Goal: Information Seeking & Learning: Understand process/instructions

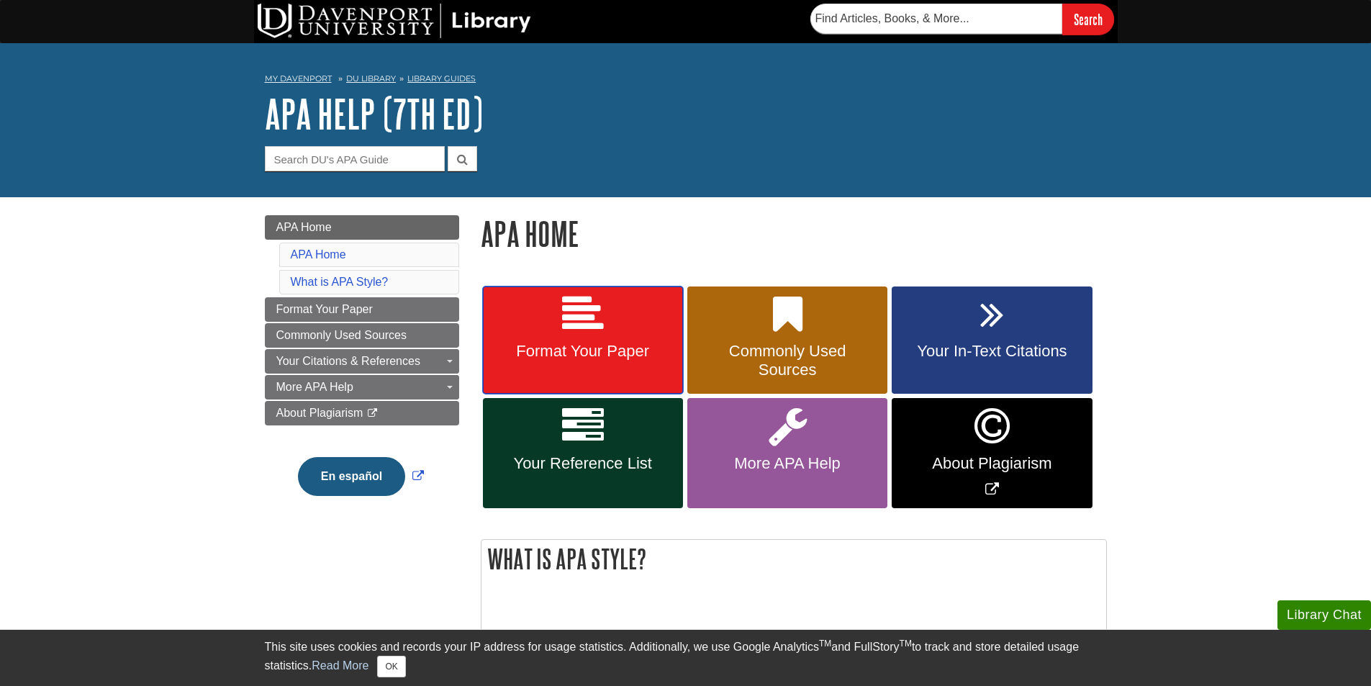
click at [581, 335] on link "Format Your Paper" at bounding box center [583, 340] width 200 height 108
click at [516, 447] on link "Your Reference List" at bounding box center [583, 453] width 200 height 110
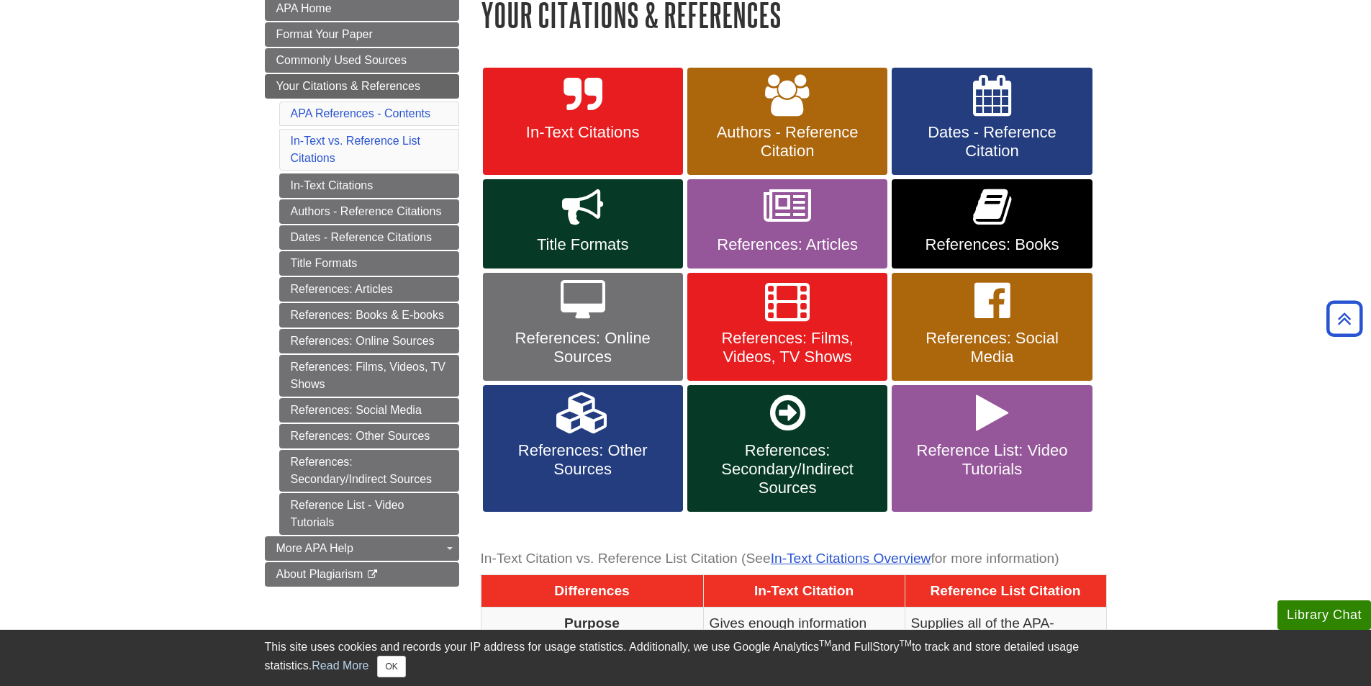
scroll to position [216, 0]
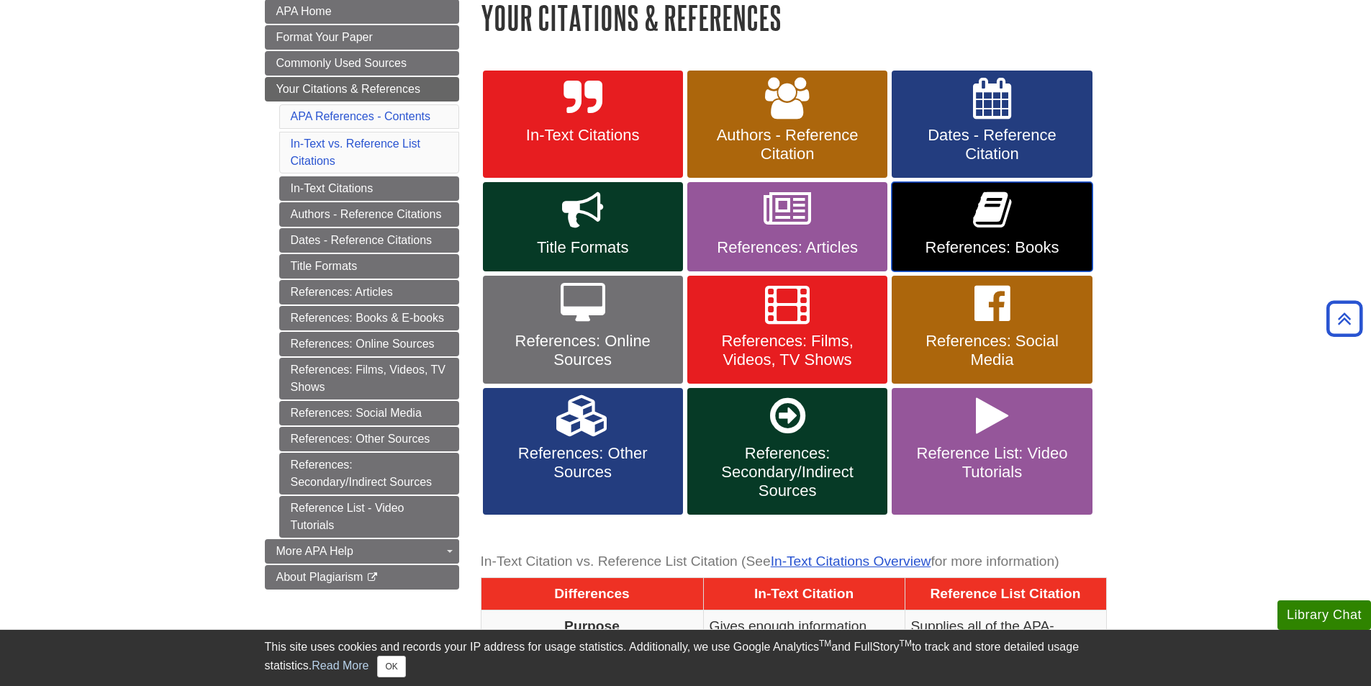
click at [1034, 237] on link "References: Books" at bounding box center [992, 226] width 200 height 89
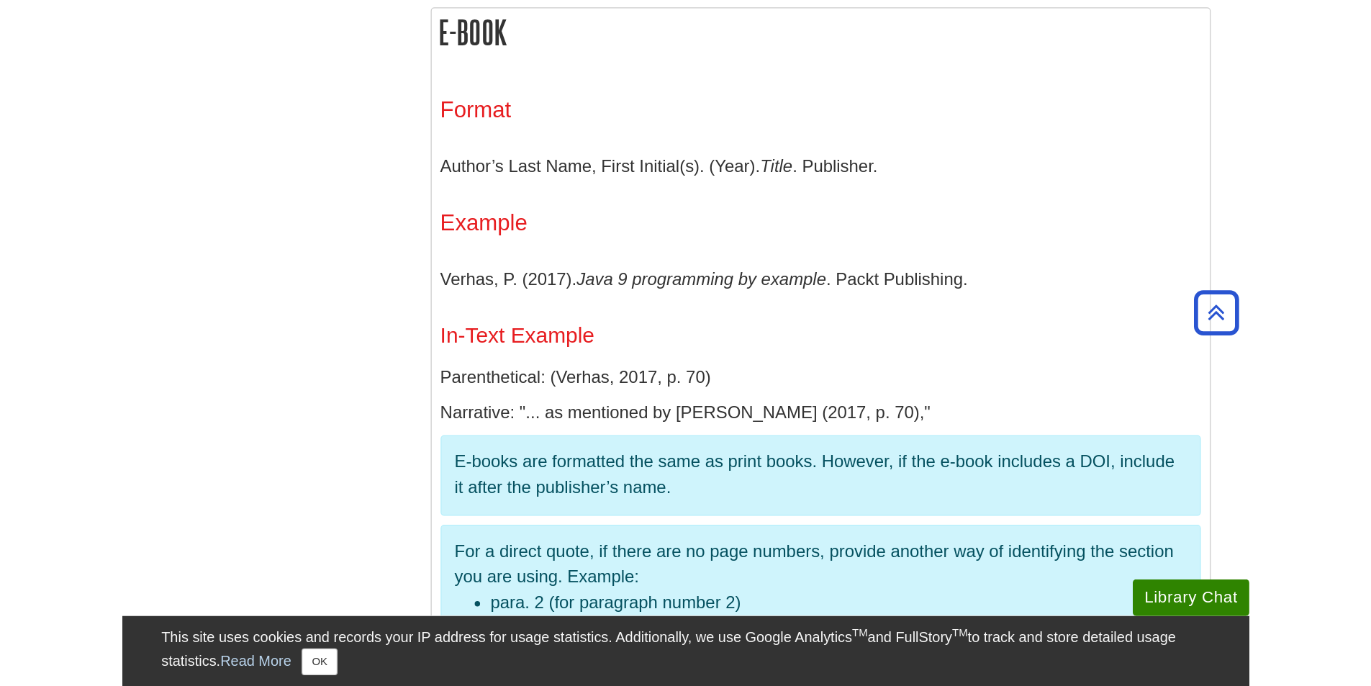
scroll to position [2375, 0]
